Goal: Task Accomplishment & Management: Use online tool/utility

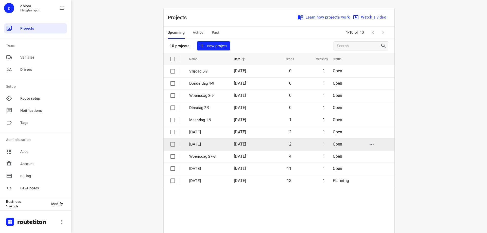
click at [211, 143] on p "[DATE]" at bounding box center [207, 144] width 37 height 6
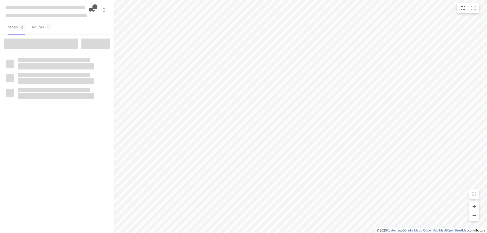
type input "distance"
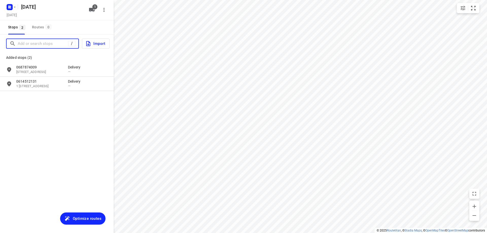
click at [49, 46] on input "Add or search stops" at bounding box center [43, 44] width 50 height 8
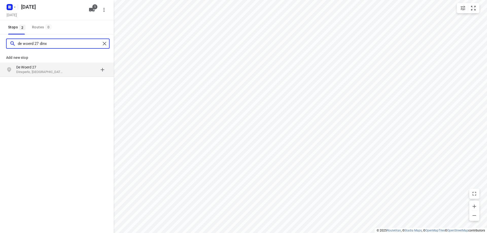
type input "de woerd 27 dinx"
click at [50, 72] on p "Dinxperlo, [GEOGRAPHIC_DATA]" at bounding box center [39, 72] width 47 height 5
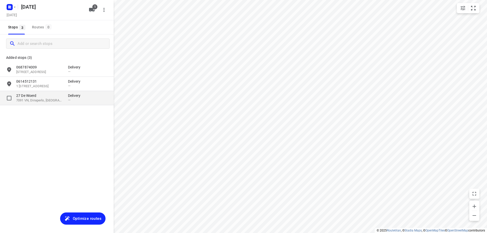
click at [56, 96] on p "27 De Woerd" at bounding box center [39, 95] width 47 height 5
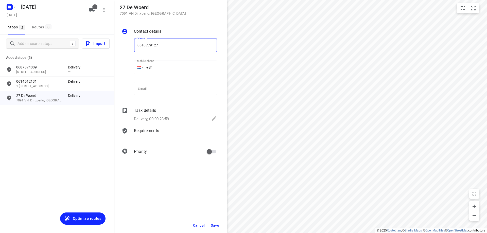
type input "0610779127"
click at [214, 224] on span "Save" at bounding box center [215, 225] width 8 height 4
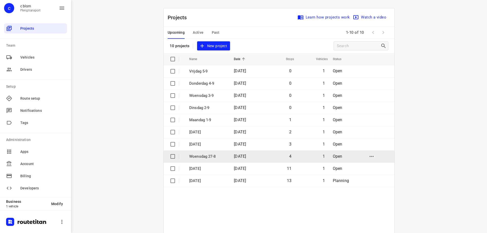
click at [209, 155] on p "Woensdag 27-8" at bounding box center [207, 157] width 37 height 6
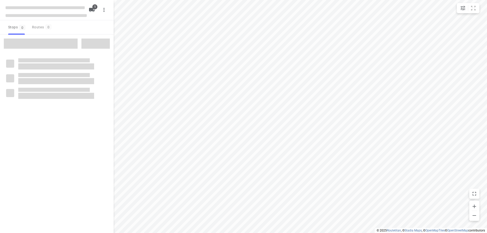
type input "distance"
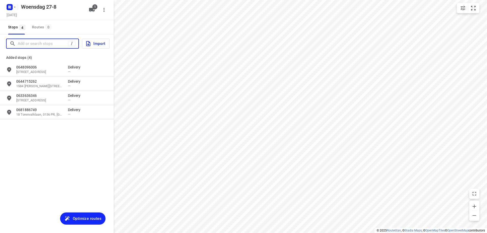
click at [40, 45] on input "Add or search stops" at bounding box center [43, 44] width 50 height 8
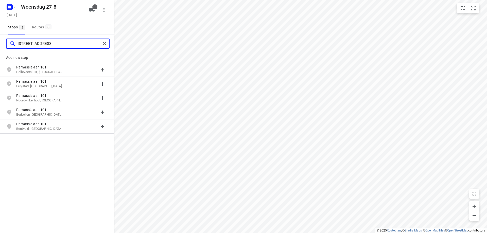
type input "[STREET_ADDRESS]"
click at [57, 70] on p "Hellevoetsluis, [GEOGRAPHIC_DATA]" at bounding box center [39, 72] width 47 height 5
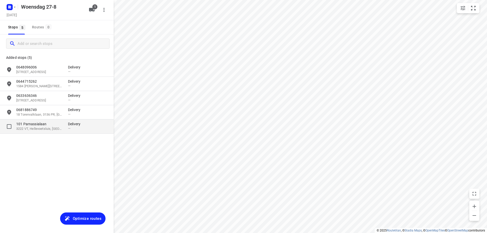
click at [55, 126] on p "101 Parnassialaan" at bounding box center [39, 123] width 47 height 5
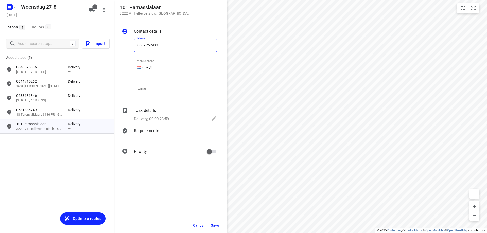
type input "0639252933"
click at [218, 226] on span "Save" at bounding box center [215, 225] width 8 height 4
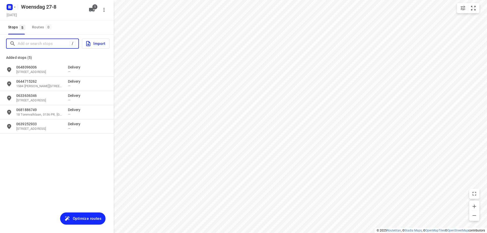
click at [47, 44] on input "Add or search stops" at bounding box center [44, 44] width 52 height 8
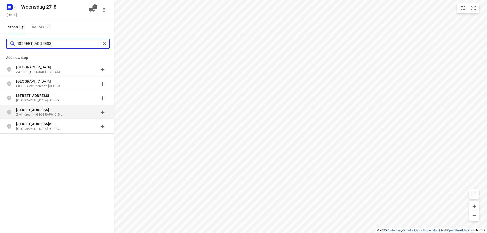
type input "[STREET_ADDRESS]"
click at [62, 109] on p "[STREET_ADDRESS]" at bounding box center [39, 109] width 47 height 5
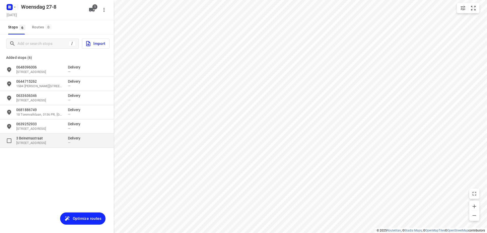
click at [57, 139] on p "3 Beinemastraat" at bounding box center [39, 138] width 47 height 5
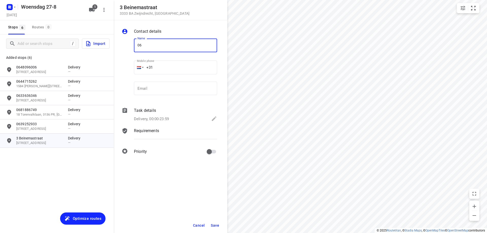
type input "06"
